Goal: Check status: Check status

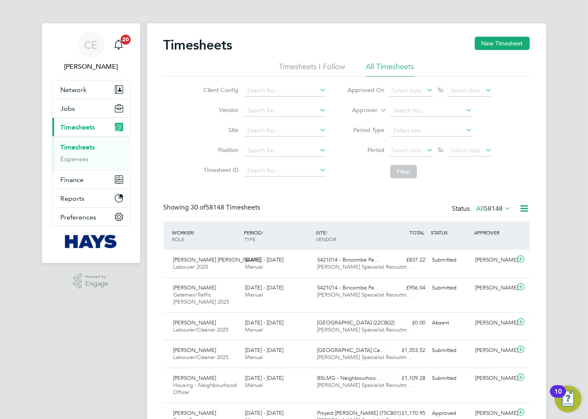
click at [379, 111] on icon at bounding box center [379, 107] width 0 height 7
click at [358, 115] on li "Worker" at bounding box center [357, 120] width 41 height 11
click at [409, 110] on input at bounding box center [432, 111] width 82 height 12
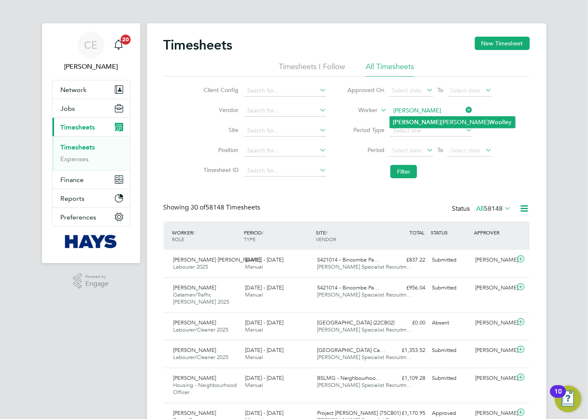
click at [422, 123] on li "Leigh Michael Wool ley" at bounding box center [452, 122] width 125 height 11
type input "Leigh Michael Woolley"
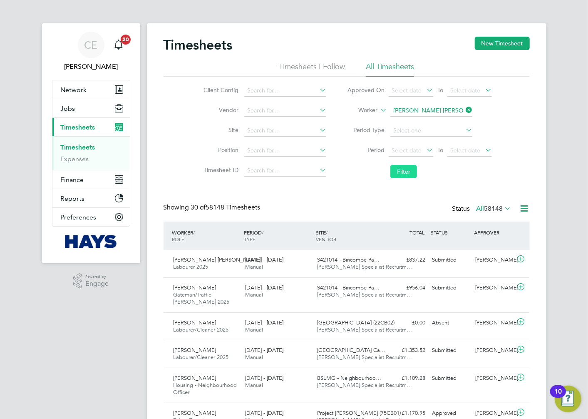
click at [406, 175] on button "Filter" at bounding box center [404, 171] width 27 height 13
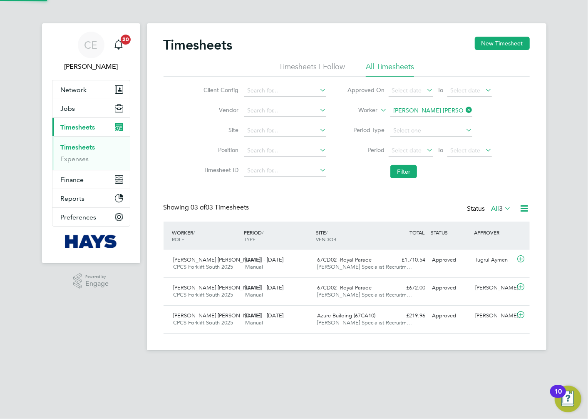
scroll to position [21, 72]
click at [314, 284] on div "67CD02 -Royal Parade Hays Specialist Recruitm…" at bounding box center [350, 291] width 72 height 21
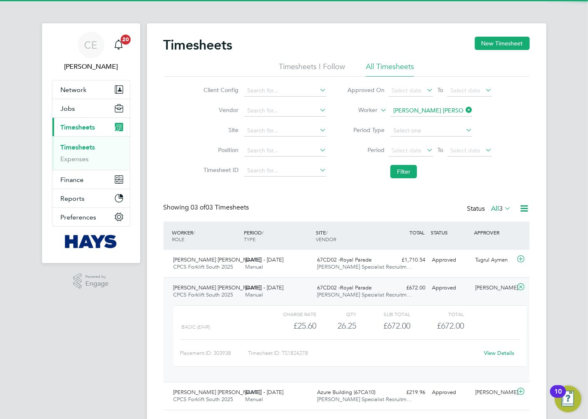
scroll to position [21, 0]
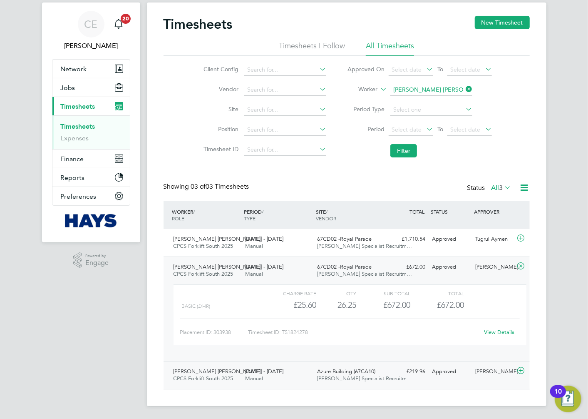
click at [328, 382] on div "Azure Building (67CA10) Hays Specialist Recruitm…" at bounding box center [350, 375] width 72 height 21
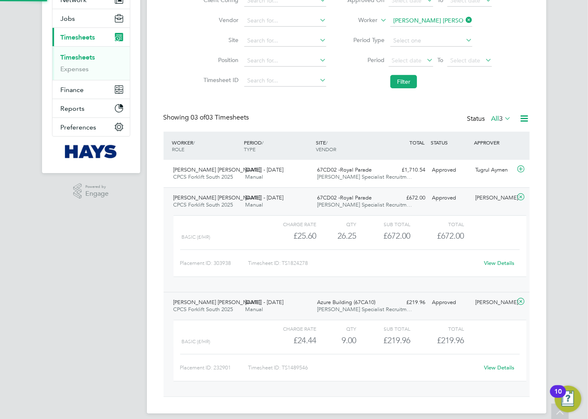
scroll to position [96, 0]
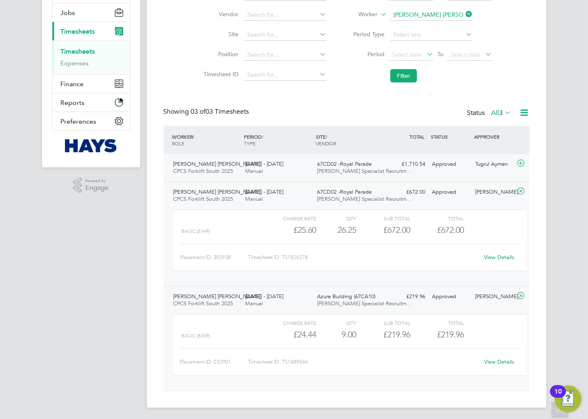
click at [284, 177] on div "20 - 26 Sep 2025 Manual" at bounding box center [278, 167] width 72 height 21
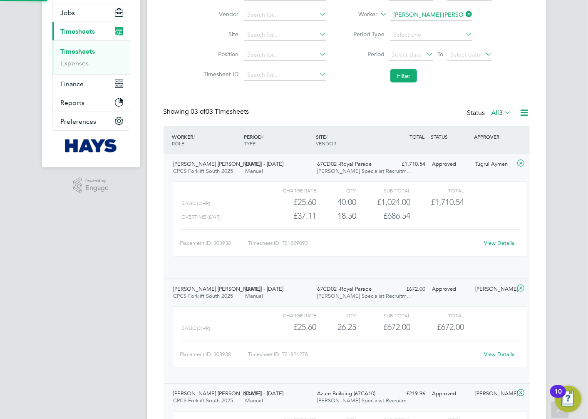
scroll to position [14, 81]
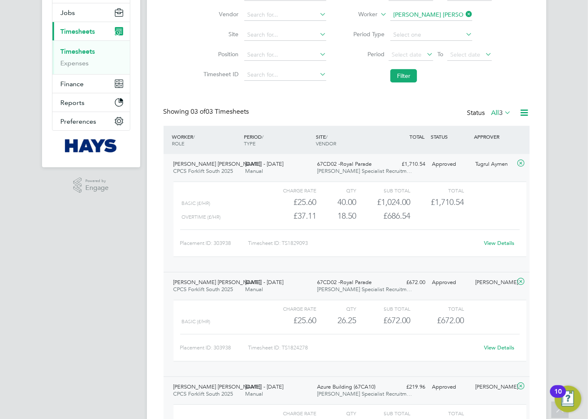
click at [492, 342] on div "View Details" at bounding box center [499, 347] width 41 height 13
click at [493, 344] on link "View Details" at bounding box center [499, 347] width 30 height 7
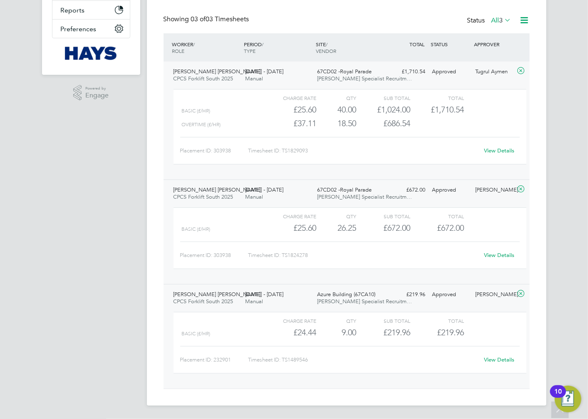
click at [507, 257] on link "View Details" at bounding box center [499, 255] width 30 height 7
click at [496, 356] on link "View Details" at bounding box center [499, 359] width 30 height 7
